Goal: Task Accomplishment & Management: Use online tool/utility

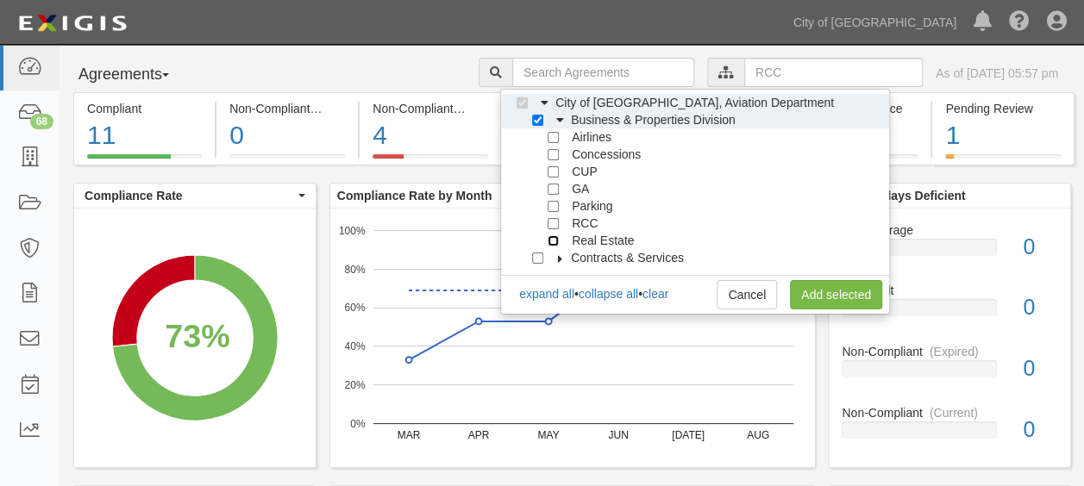
click at [557, 238] on input "Real Estate" at bounding box center [552, 240] width 11 height 11
checkbox input "true"
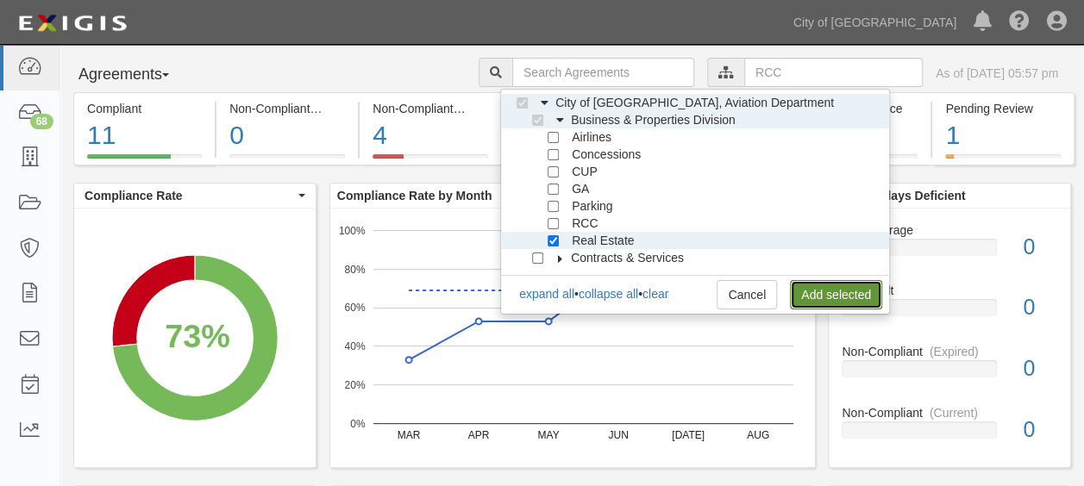
click at [813, 294] on link "Add selected" at bounding box center [836, 294] width 92 height 29
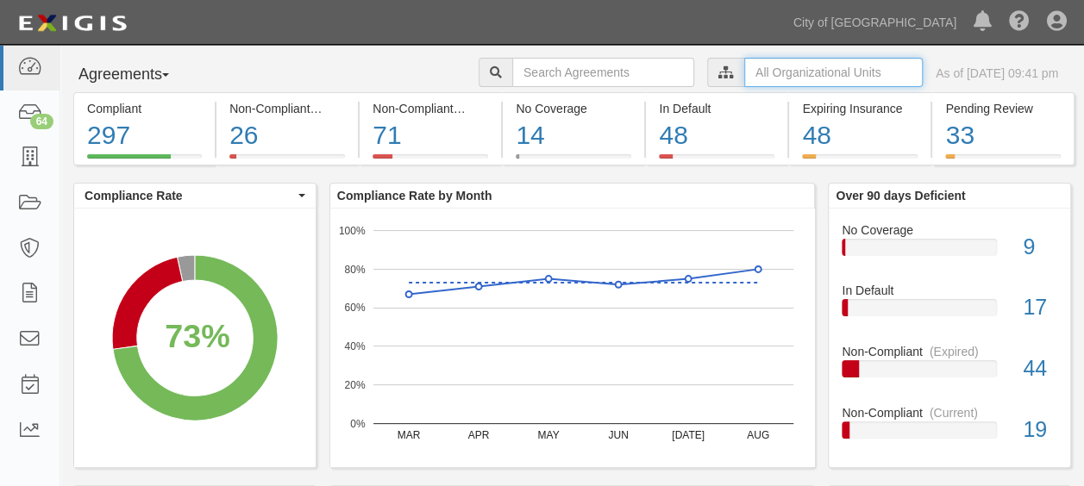
click at [744, 76] on input "text" at bounding box center [833, 72] width 178 height 29
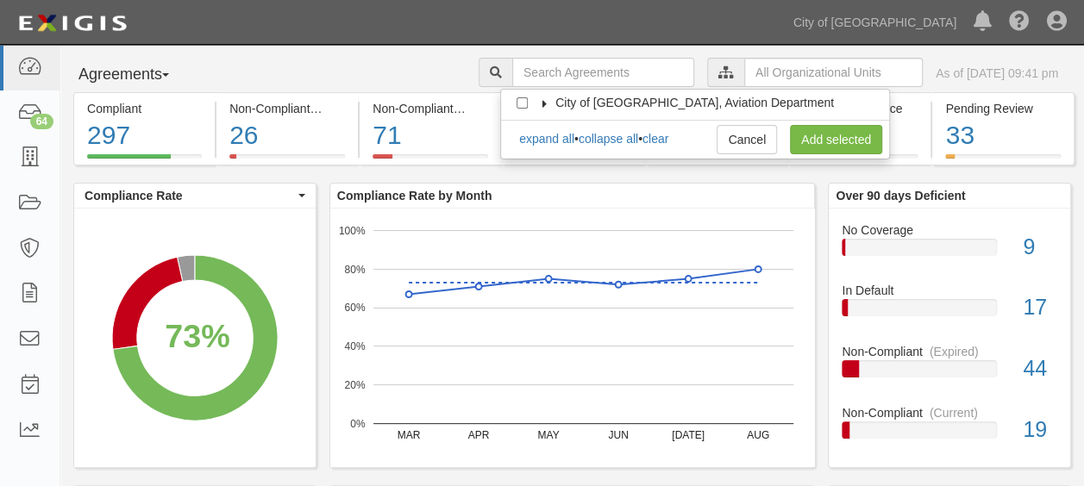
click at [597, 107] on span "City of [GEOGRAPHIC_DATA], Aviation Department" at bounding box center [694, 103] width 278 height 14
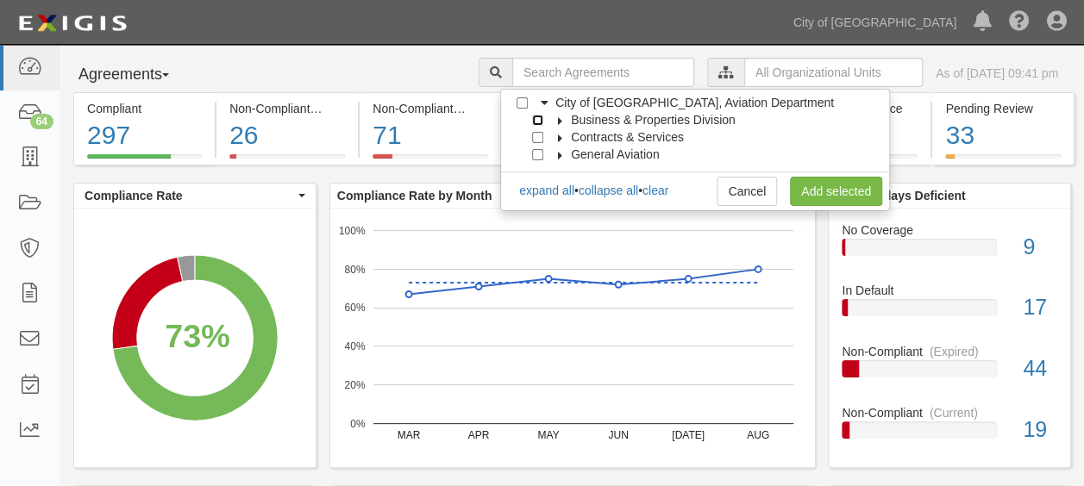
click at [538, 124] on input "Business & Properties Division" at bounding box center [537, 120] width 11 height 11
checkbox input "true"
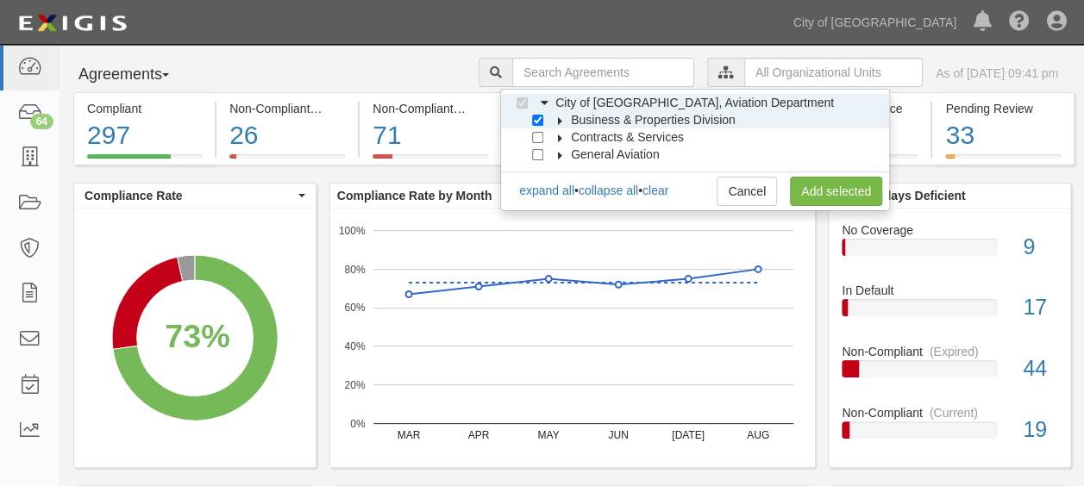
click at [557, 119] on icon at bounding box center [560, 121] width 12 height 8
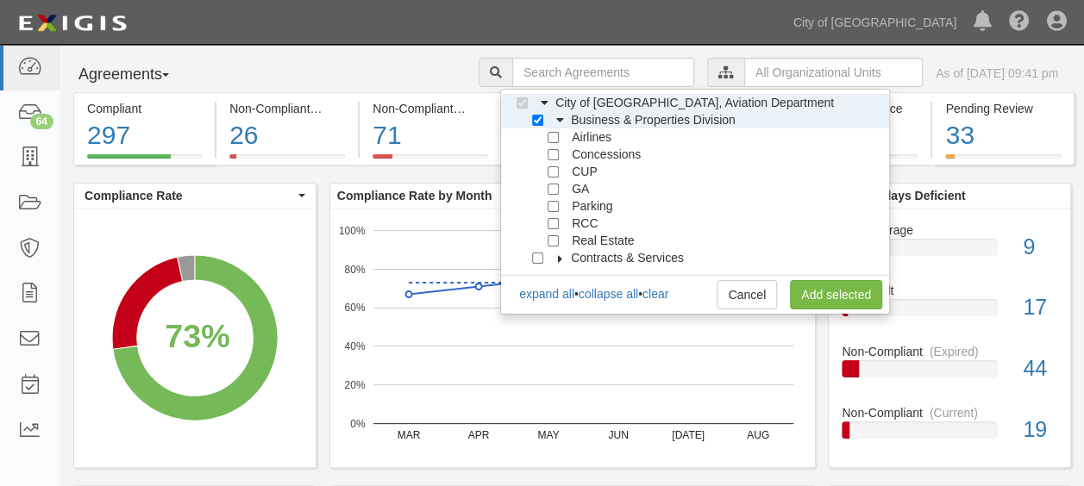
click at [565, 238] on label "Real Estate" at bounding box center [599, 240] width 69 height 17
click at [554, 239] on input "Real Estate" at bounding box center [552, 240] width 11 height 11
checkbox input "true"
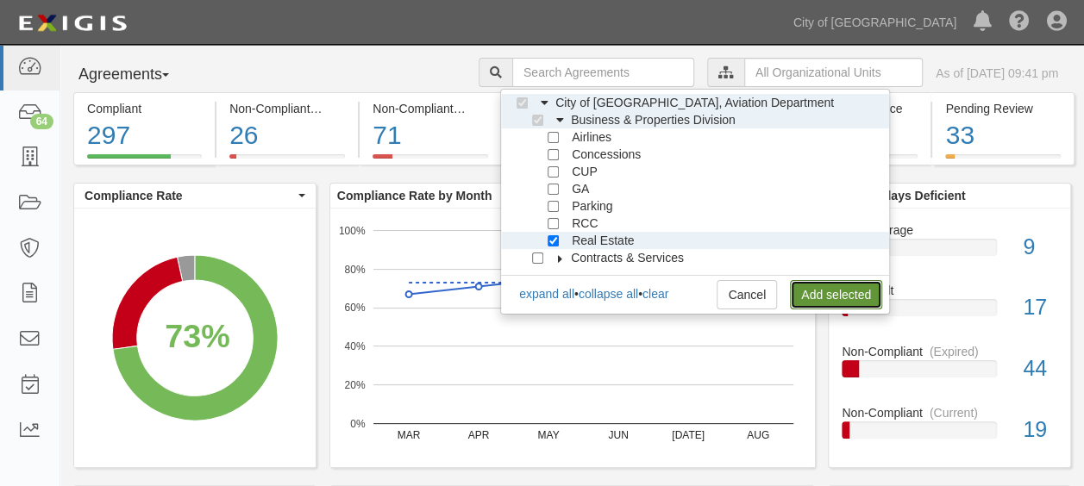
click at [838, 293] on link "Add selected" at bounding box center [836, 294] width 92 height 29
